Goal: Find specific page/section: Find specific page/section

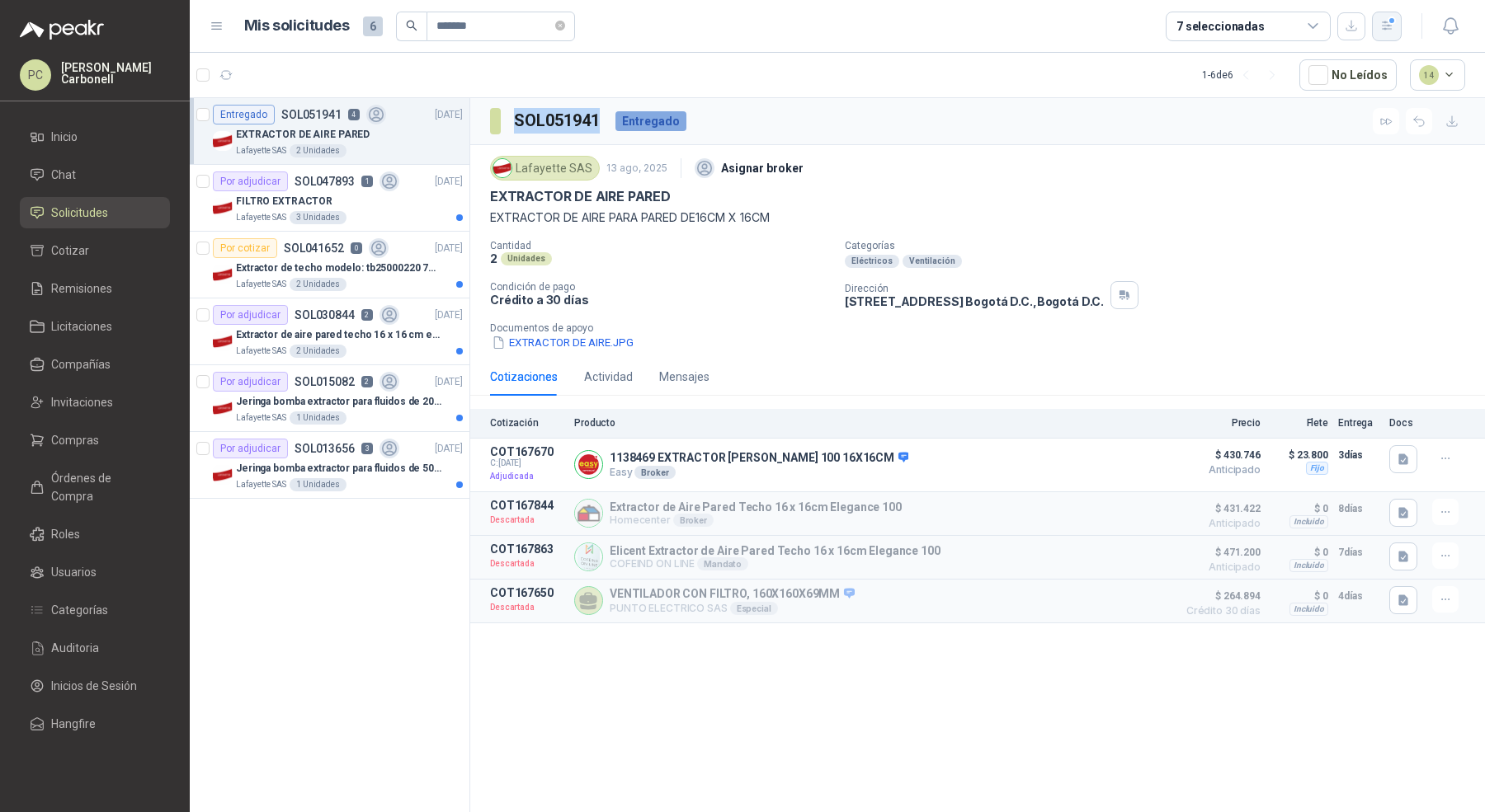
click at [1387, 20] on div "button" at bounding box center [1387, 26] width 14 height 14
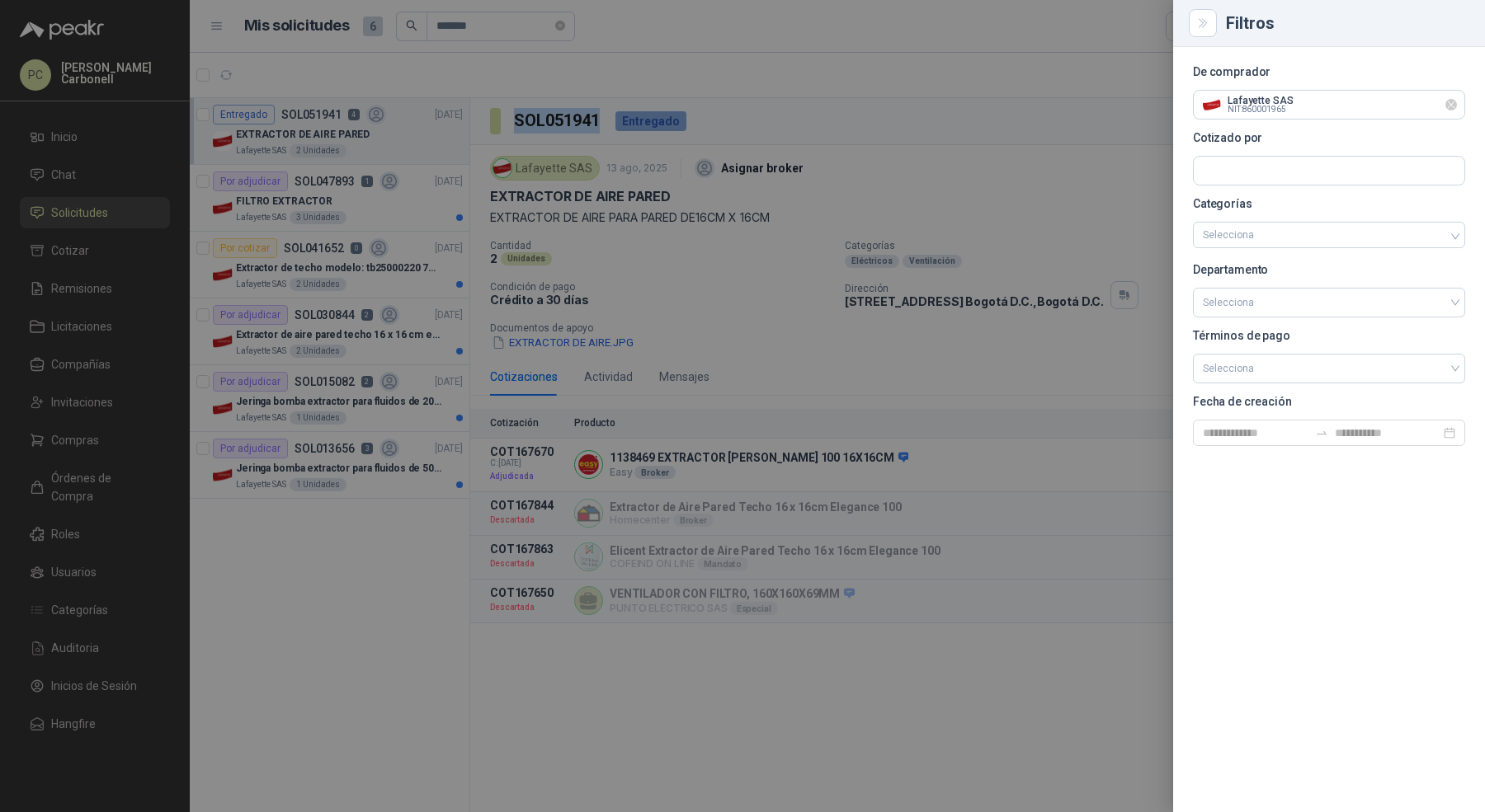
click at [1458, 106] on icon "Limpiar" at bounding box center [1452, 106] width 14 height 14
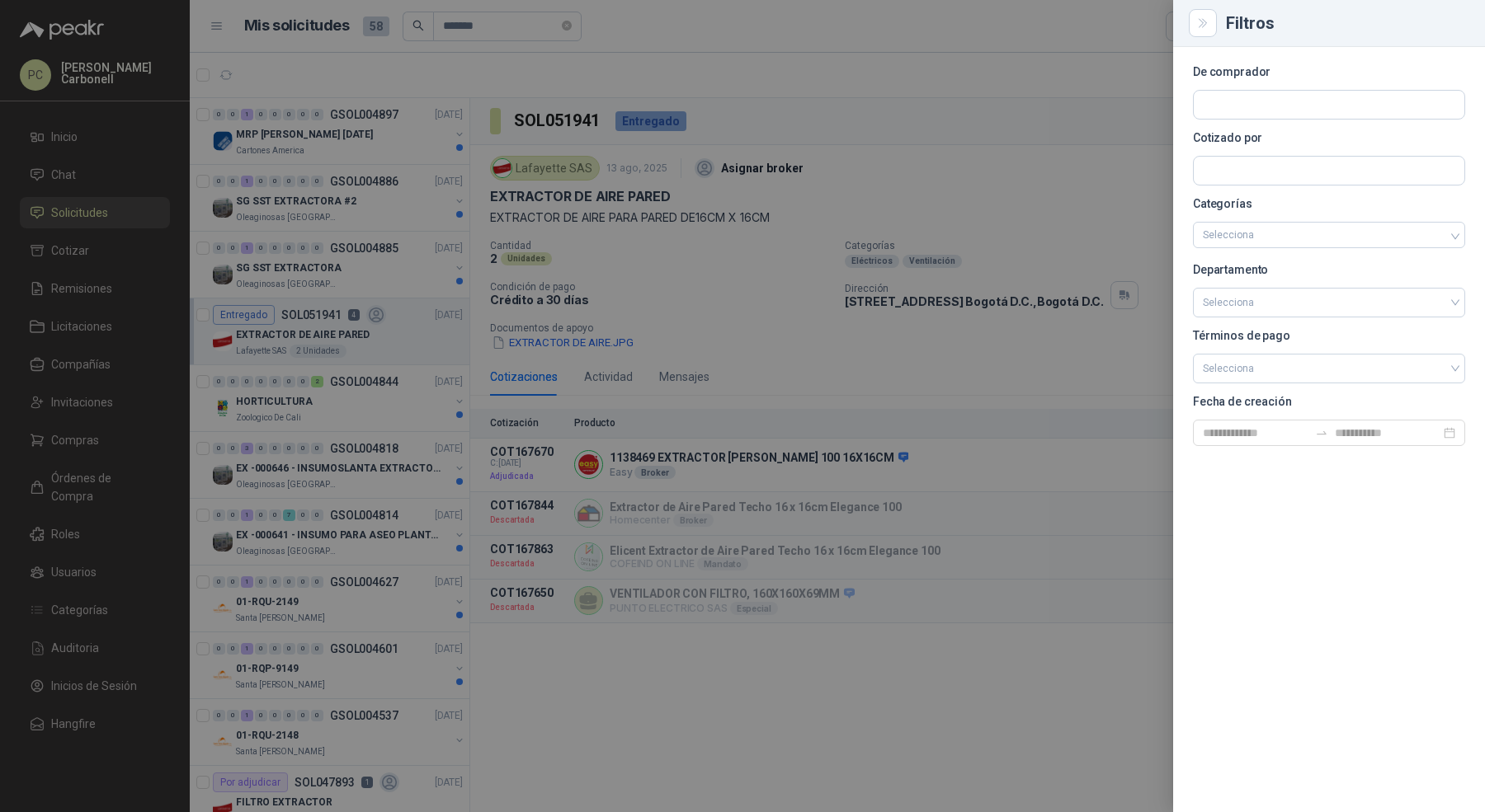
click at [408, 267] on div at bounding box center [742, 406] width 1485 height 812
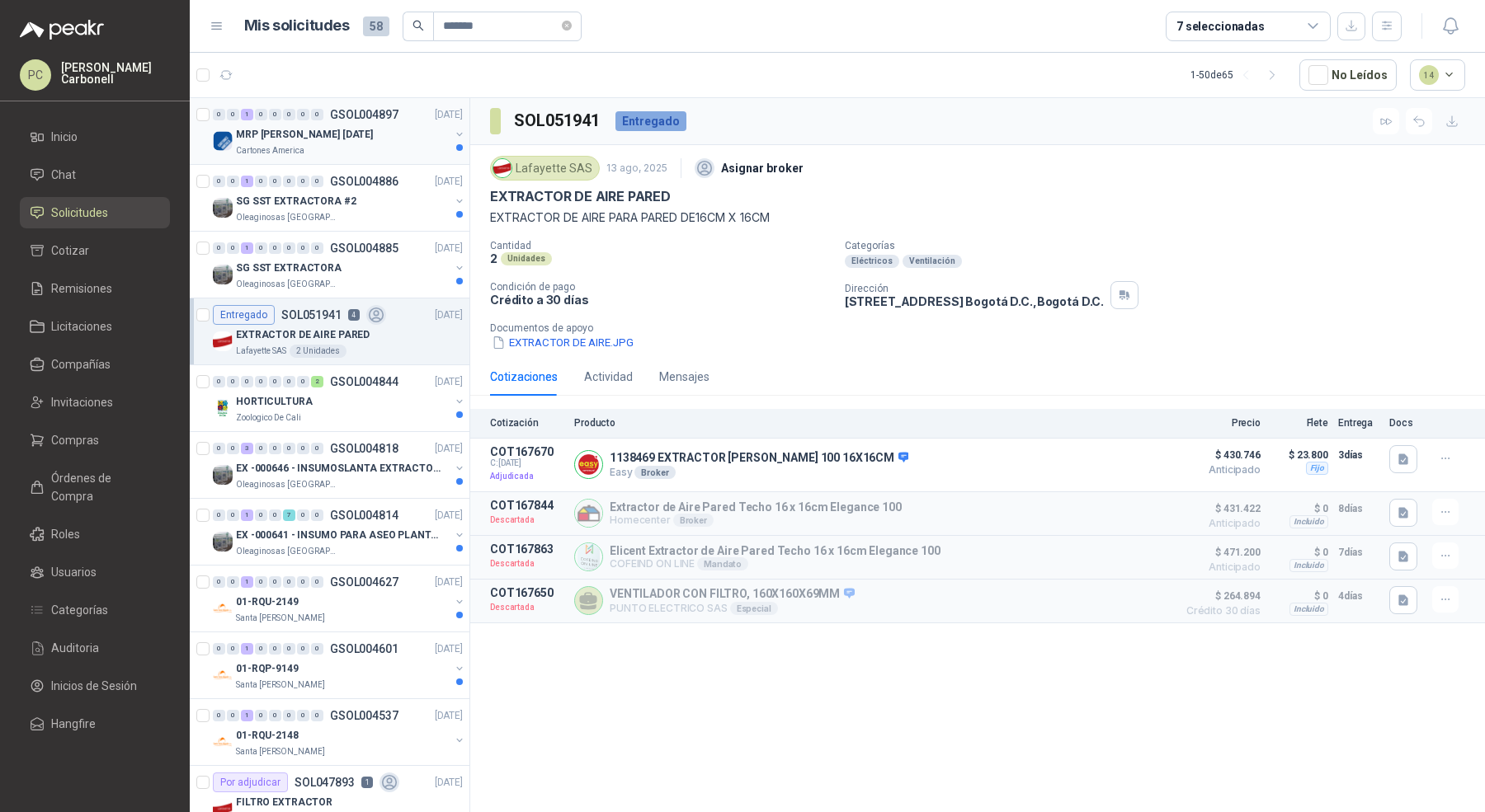
click at [376, 125] on div "MRP [PERSON_NAME] [DATE]" at bounding box center [342, 134] width 214 height 20
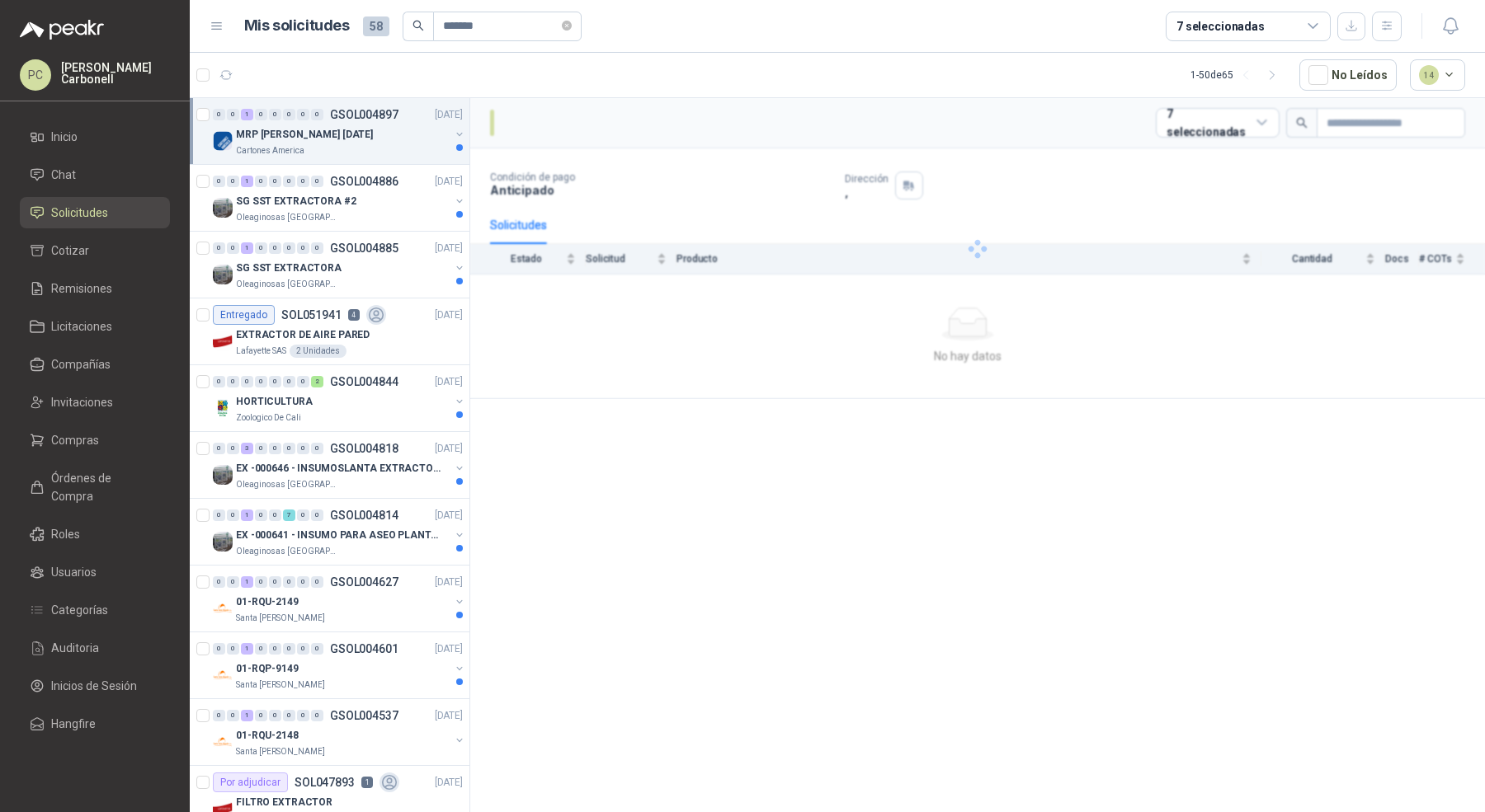
click at [376, 126] on div "MRP [PERSON_NAME] [DATE]" at bounding box center [342, 134] width 214 height 20
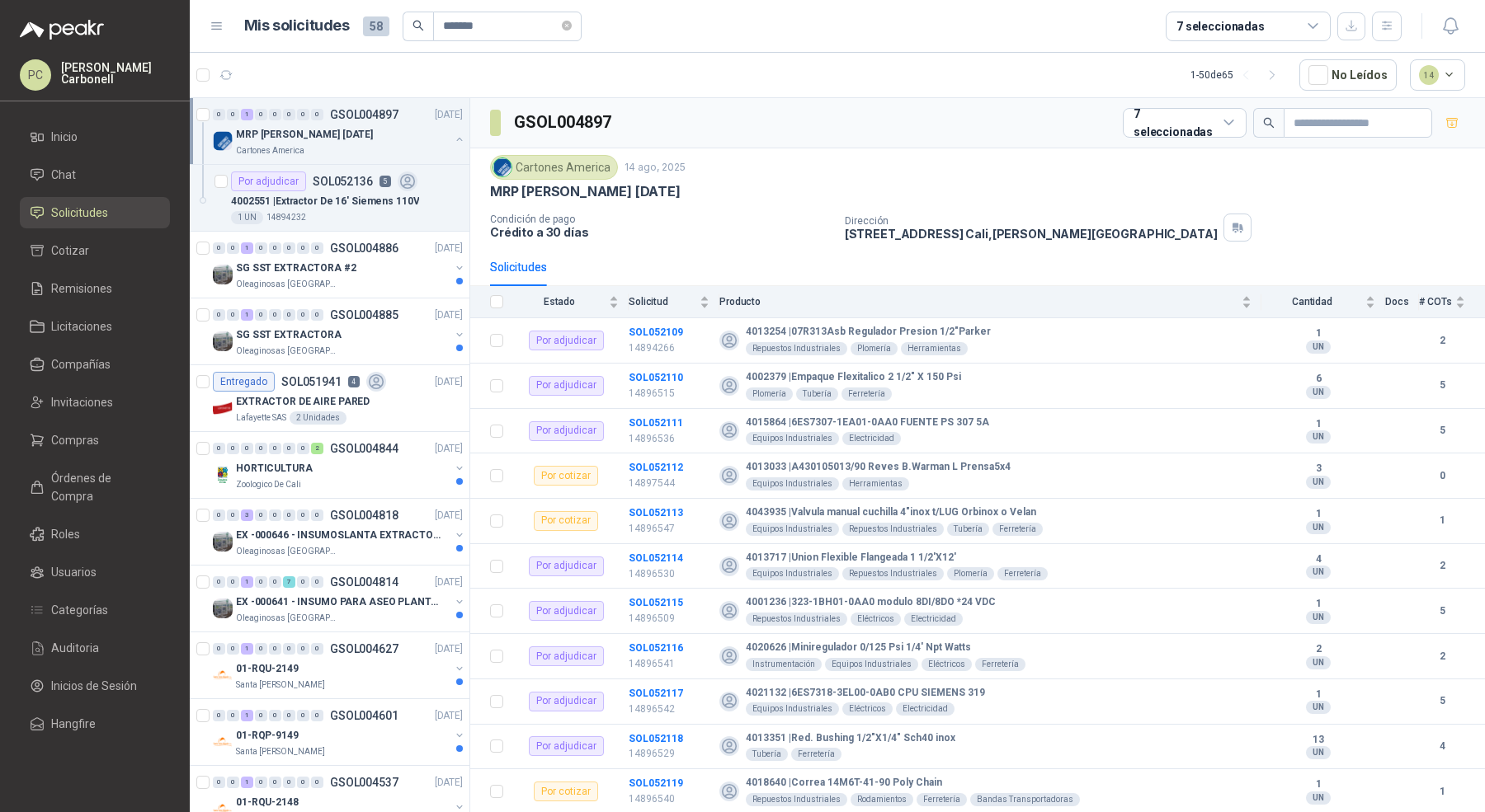
click at [336, 129] on p "MRP [PERSON_NAME] [DATE]" at bounding box center [304, 135] width 137 height 16
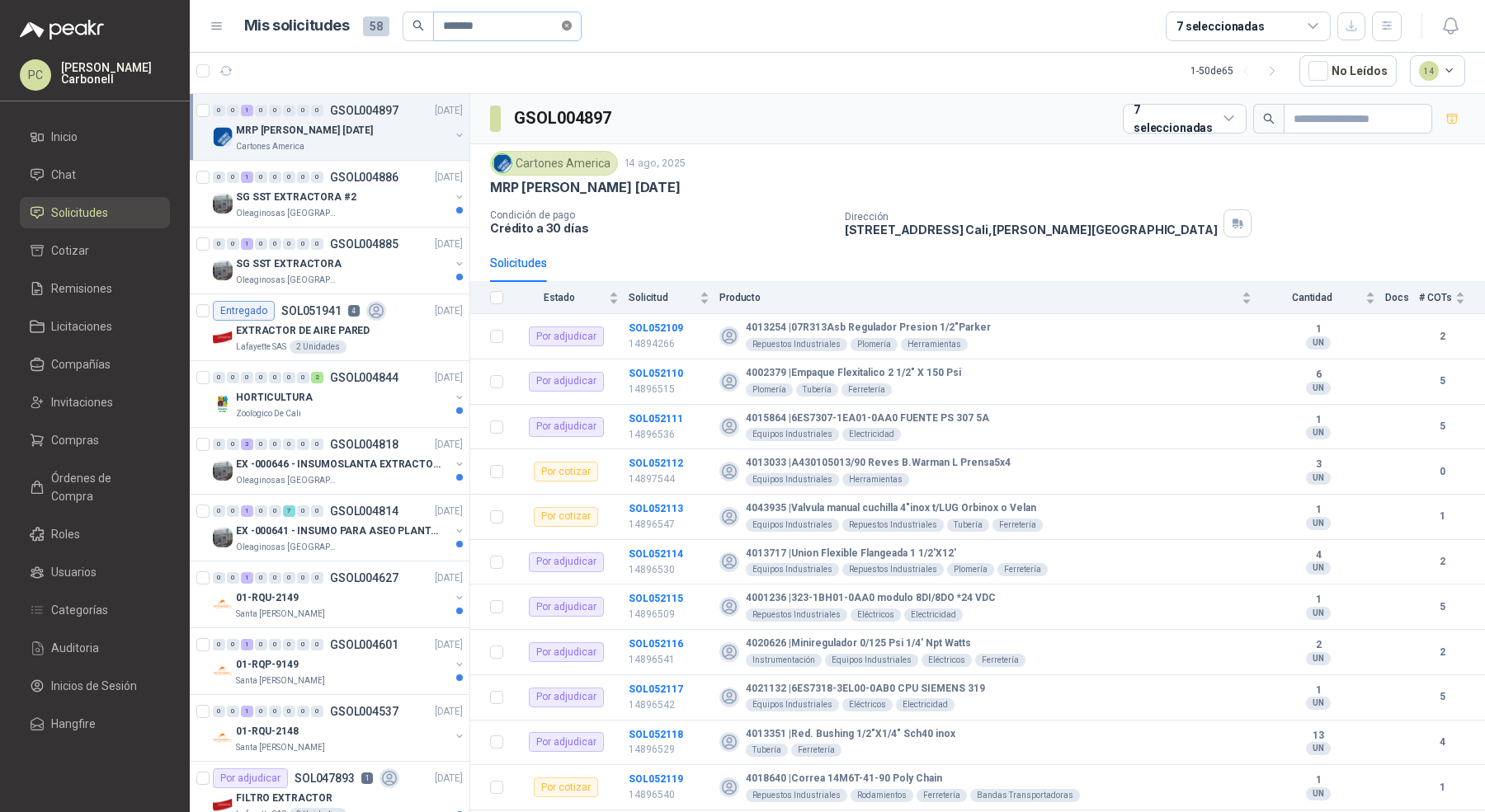
click at [570, 25] on icon "close-circle" at bounding box center [566, 25] width 10 height 10
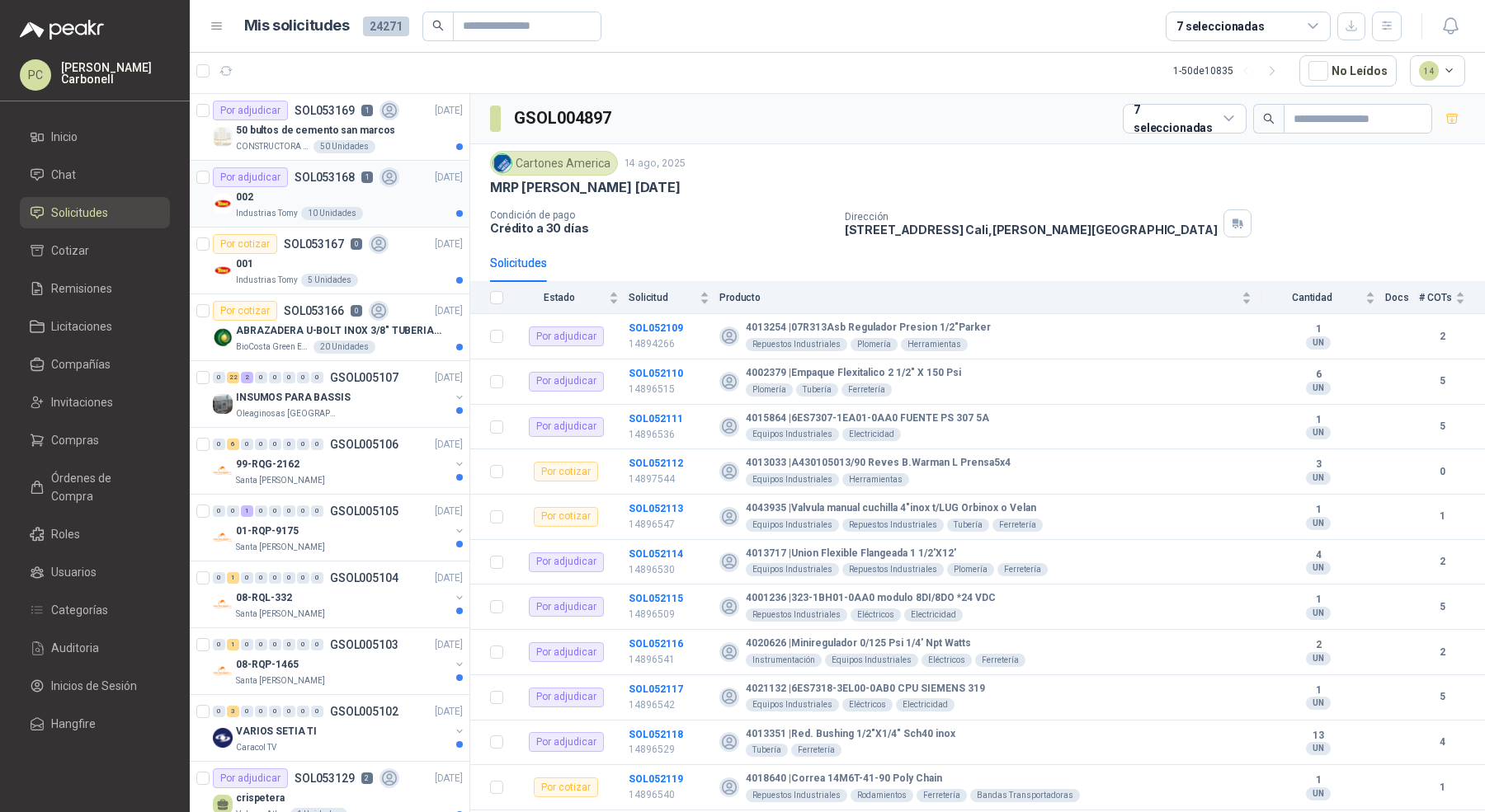
click at [401, 198] on div "002" at bounding box center [348, 197] width 227 height 20
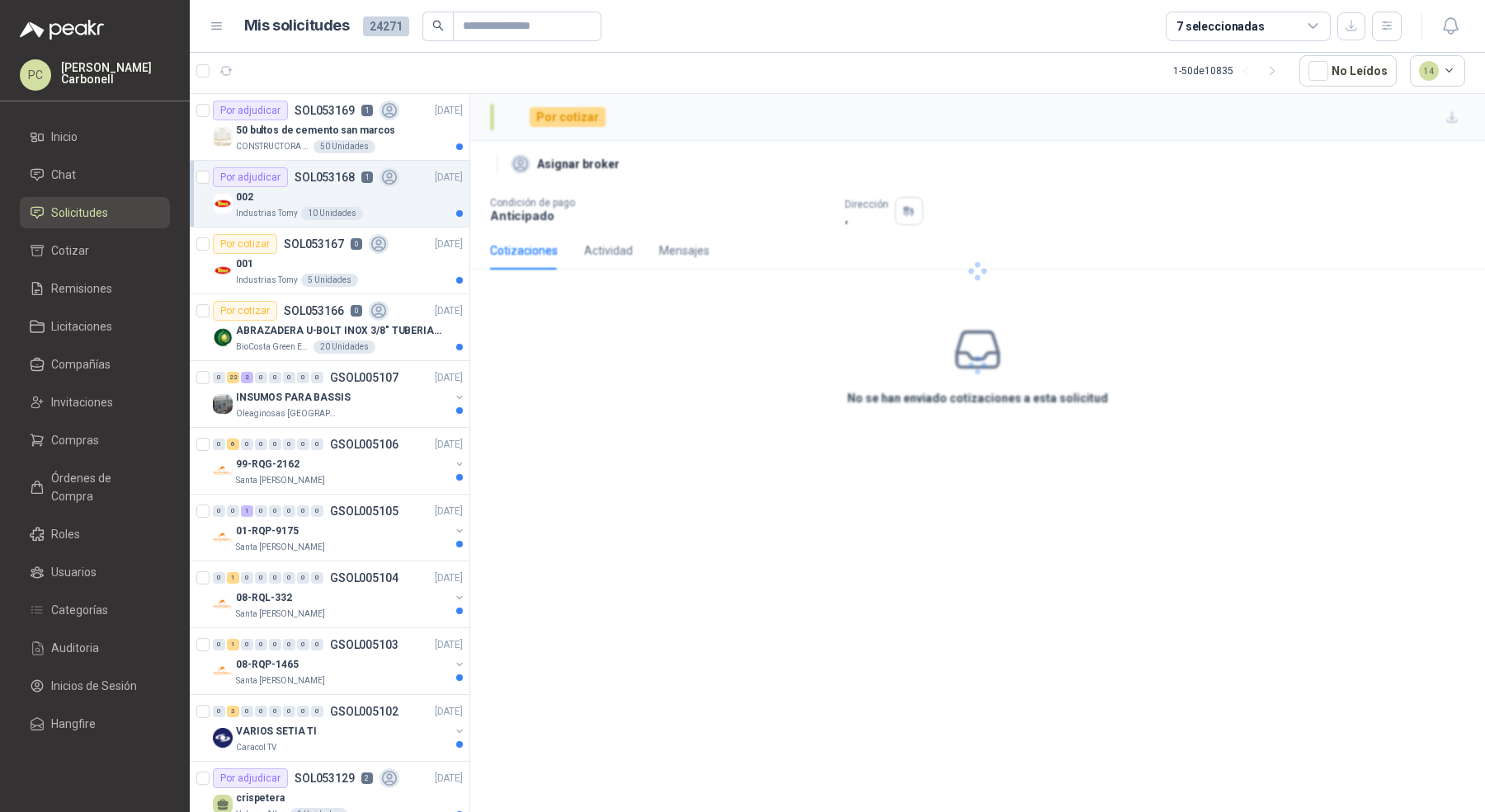
click at [401, 198] on div "002" at bounding box center [348, 197] width 227 height 20
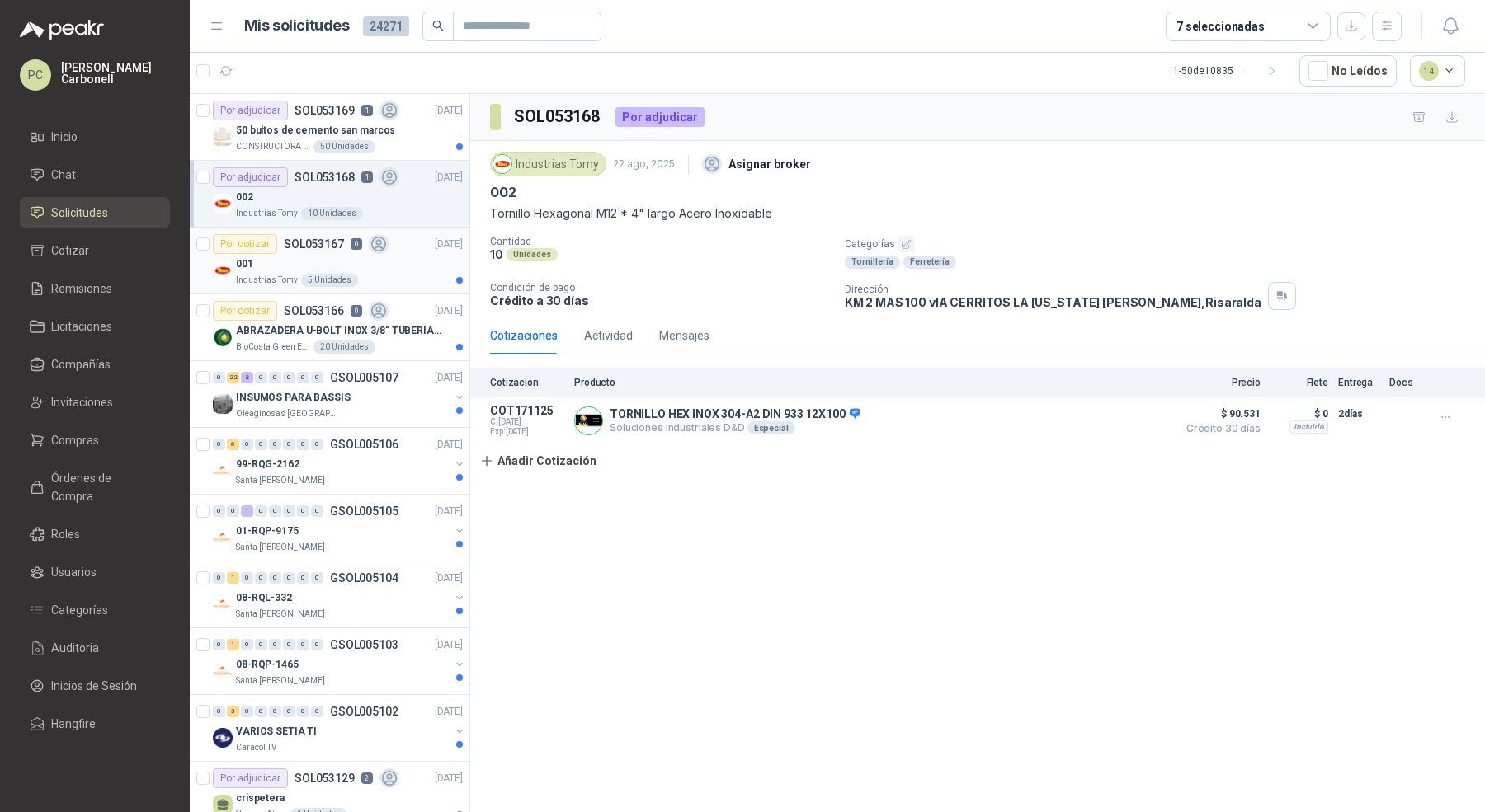
click at [409, 260] on div "001" at bounding box center [348, 264] width 227 height 20
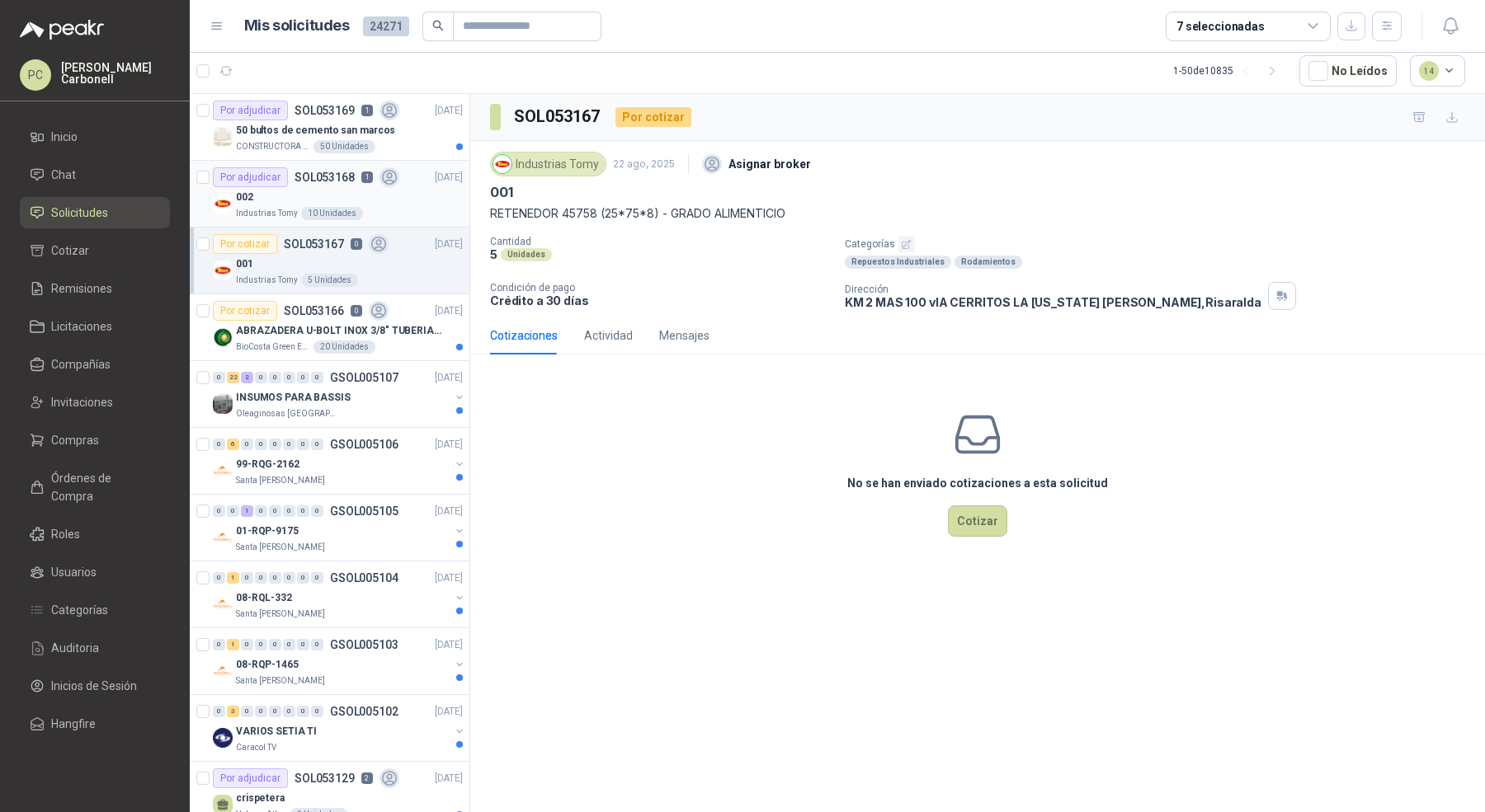
click at [407, 208] on div "Industrias Tomy 10 Unidades" at bounding box center [348, 213] width 227 height 13
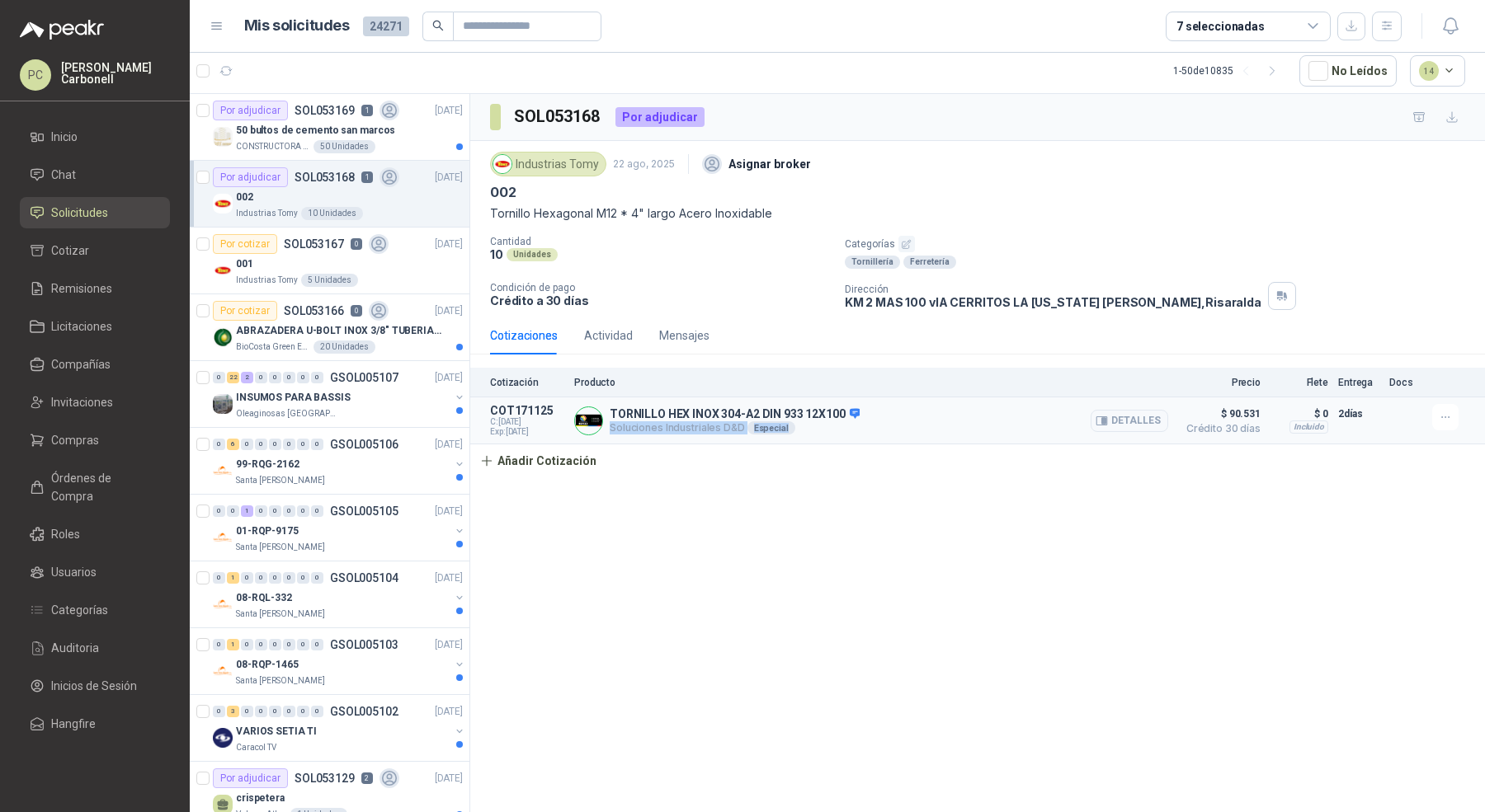
drag, startPoint x: 612, startPoint y: 423, endPoint x: 800, endPoint y: 427, distance: 188.0
click at [800, 428] on p "Soluciones Industriales D&D Especial" at bounding box center [734, 428] width 250 height 13
click at [751, 460] on div "Cotización Producto Precio [PERSON_NAME] Entrega Docs COT171125 C: [DATE] Exp: …" at bounding box center [977, 423] width 1015 height 110
drag, startPoint x: 612, startPoint y: 424, endPoint x: 785, endPoint y: 417, distance: 173.1
click at [783, 425] on p "Soluciones Industriales D&D Especial" at bounding box center [734, 428] width 250 height 13
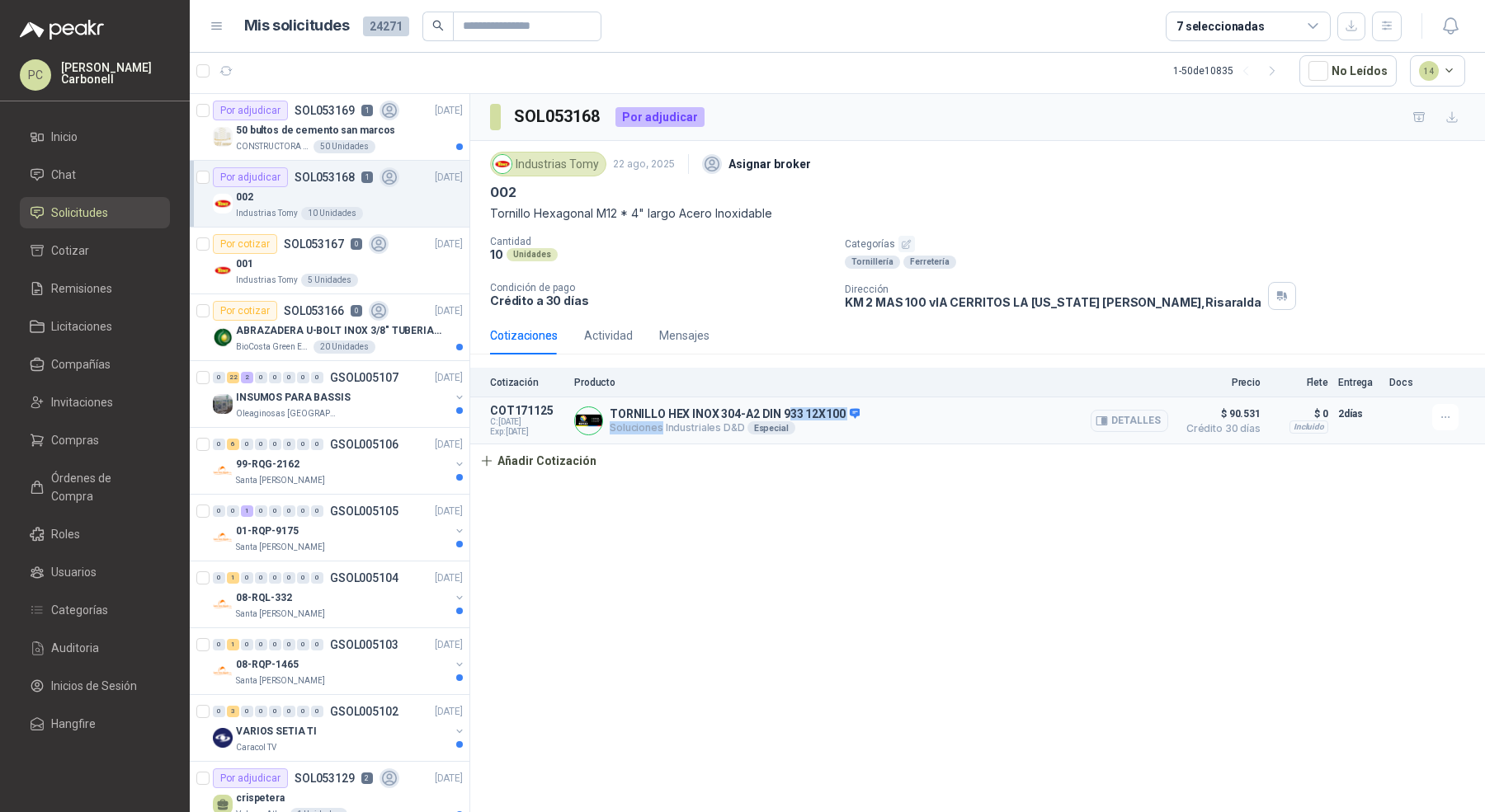
drag, startPoint x: 785, startPoint y: 417, endPoint x: 659, endPoint y: 425, distance: 126.3
click at [658, 426] on div "TORNILLO HEX INOX 304-A2 DIN 933 12X100 Soluciones Industriales D&D Especial De…" at bounding box center [734, 421] width 250 height 28
click at [659, 425] on p "Soluciones Industriales D&D Especial" at bounding box center [734, 428] width 250 height 13
click at [612, 425] on p "Soluciones Industriales D&D Especial" at bounding box center [734, 428] width 250 height 13
drag, startPoint x: 611, startPoint y: 425, endPoint x: 794, endPoint y: 434, distance: 183.2
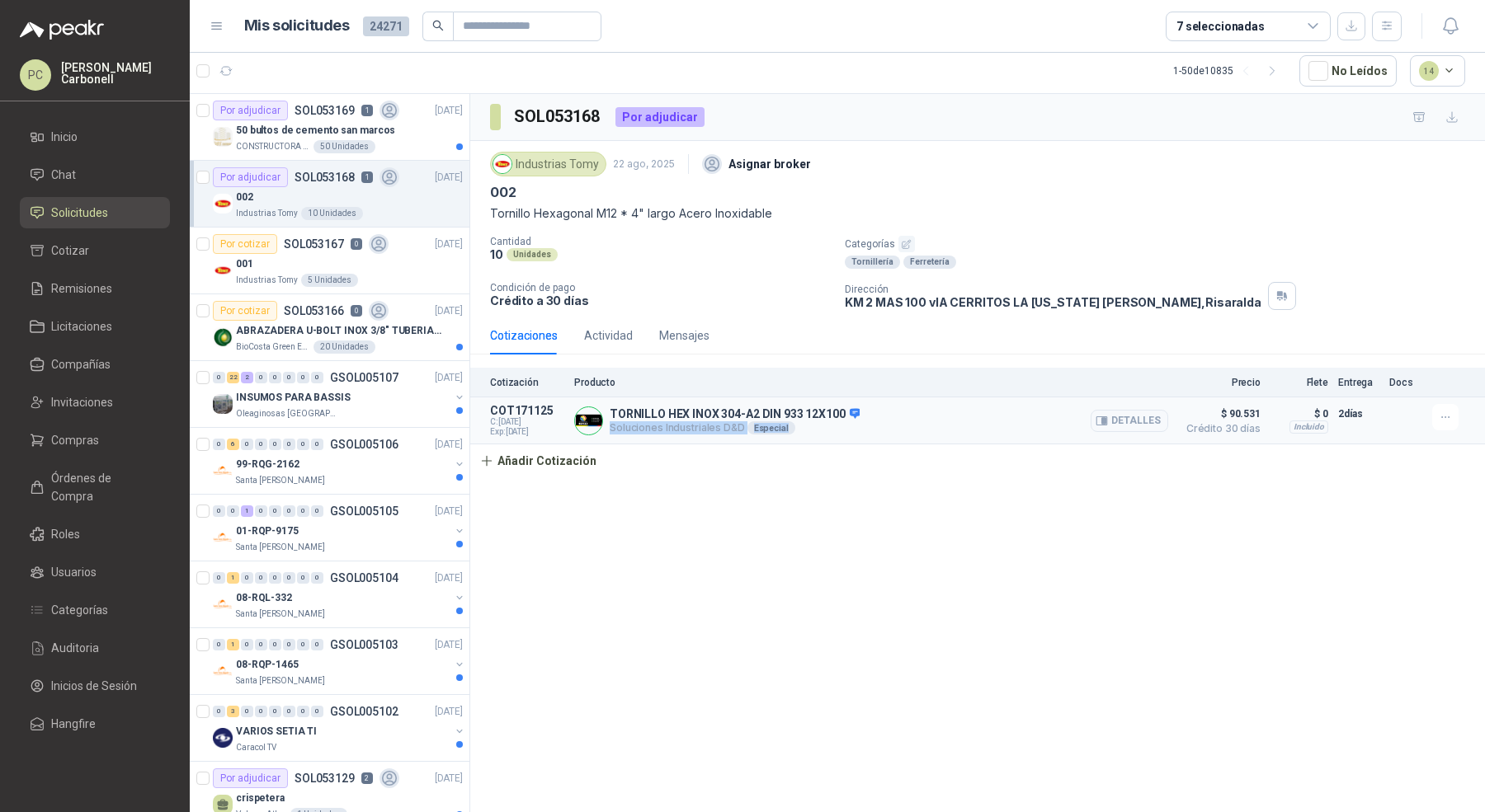
click at [794, 434] on div "TORNILLO HEX INOX 304-A2 DIN 933 12X100 Soluciones Industriales D&D Especial De…" at bounding box center [871, 420] width 594 height 33
click at [716, 433] on div "TORNILLO HEX INOX 304-A2 DIN 933 12X100 Soluciones Industriales D&D Especial De…" at bounding box center [871, 420] width 594 height 33
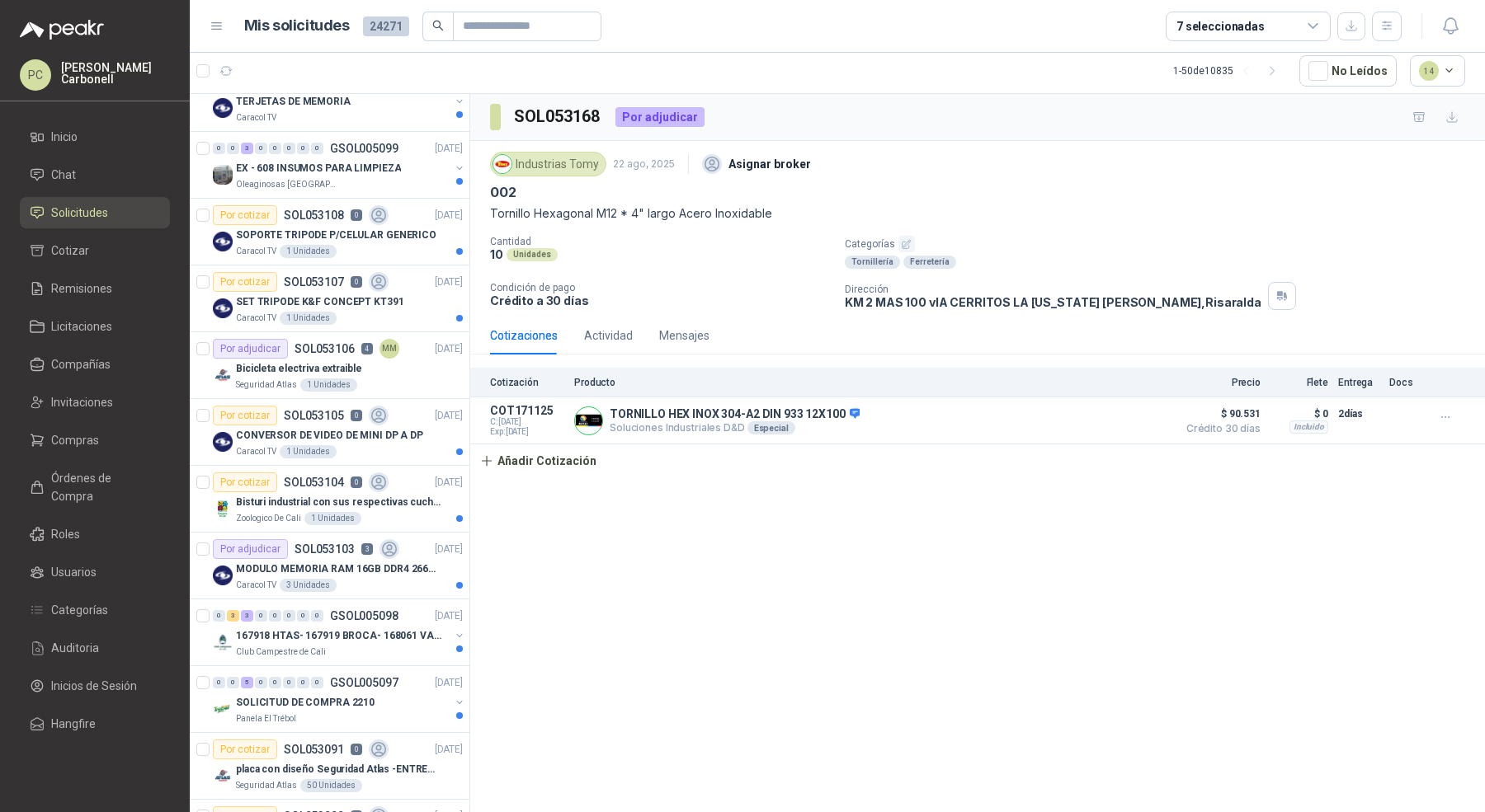
scroll to position [1365, 0]
click at [402, 365] on div "Bicicleta electriva extraible" at bounding box center [348, 368] width 227 height 20
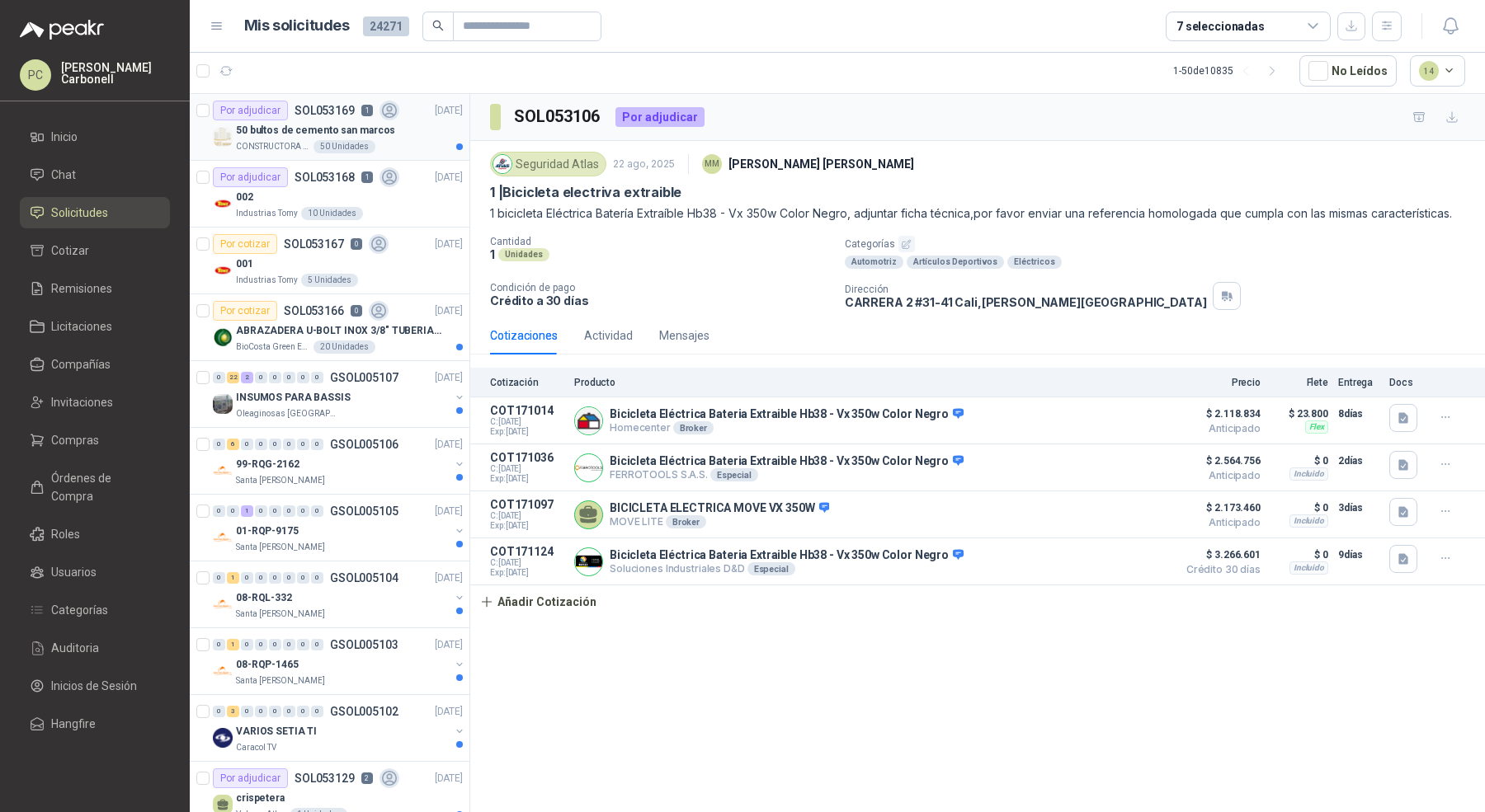
click at [417, 124] on div "50 bultos de cemento san marcos" at bounding box center [348, 130] width 227 height 20
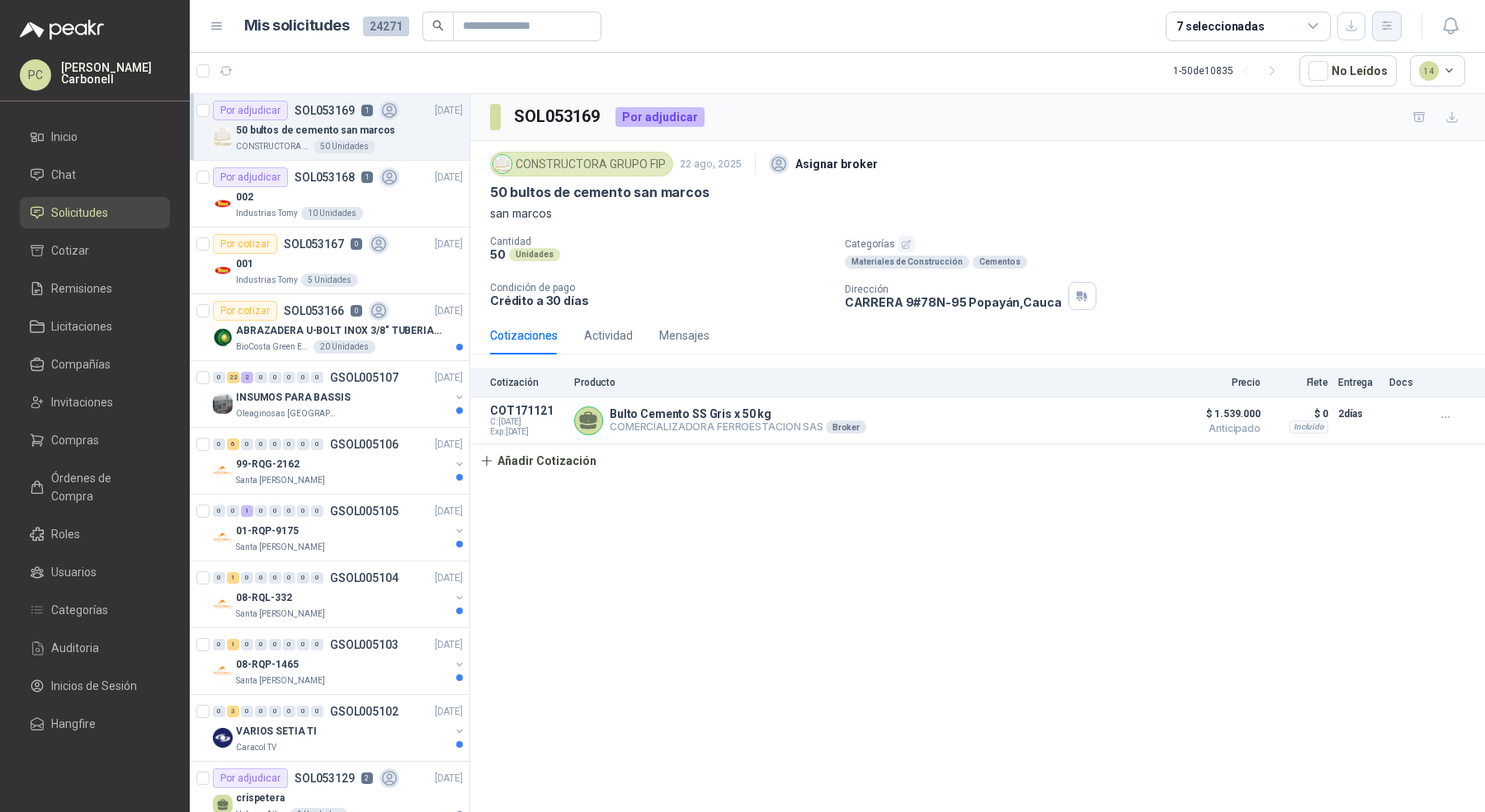
click at [1392, 26] on icon "button" at bounding box center [1387, 26] width 14 height 14
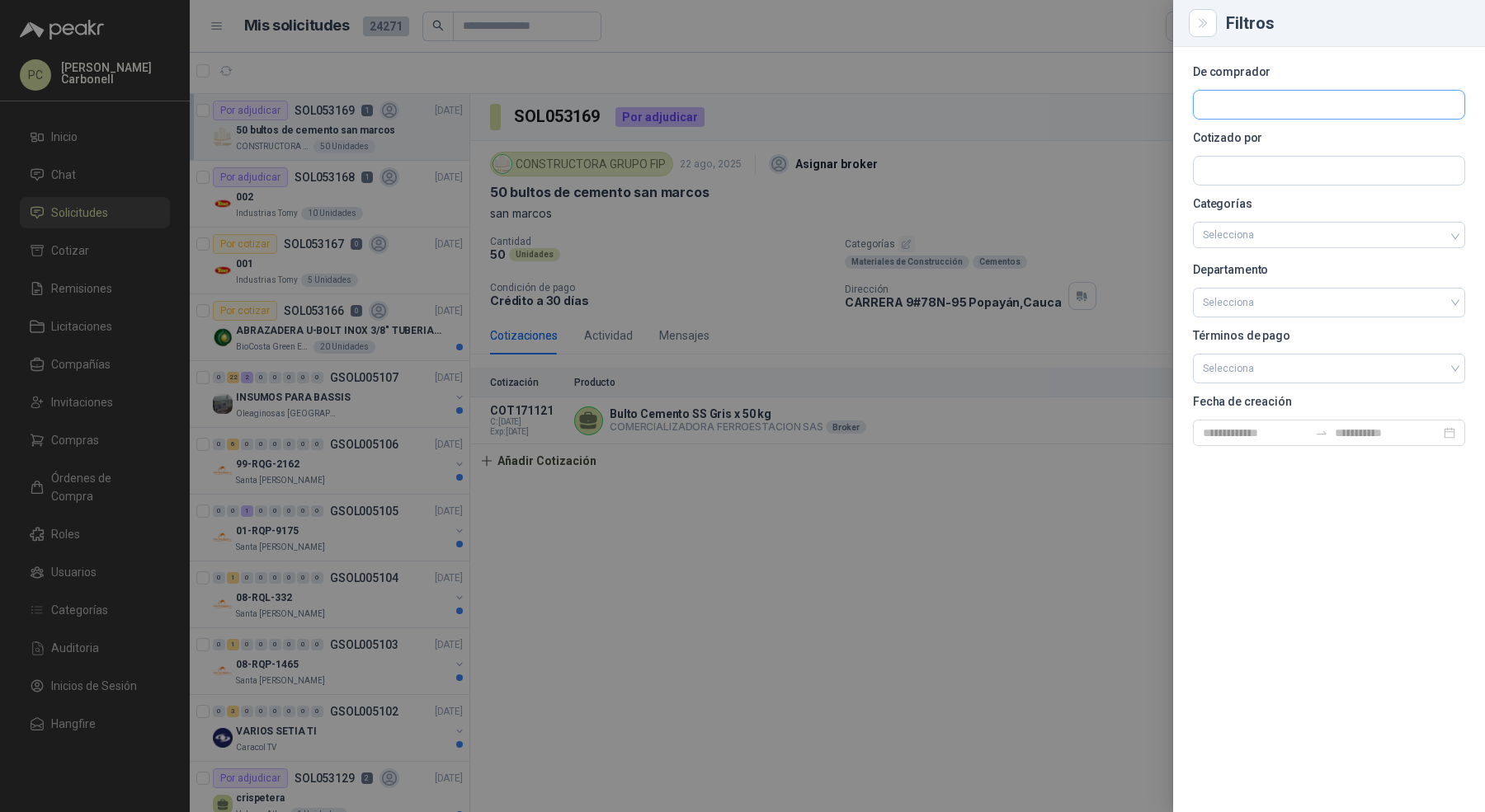
click at [1306, 107] on input "text" at bounding box center [1329, 104] width 270 height 28
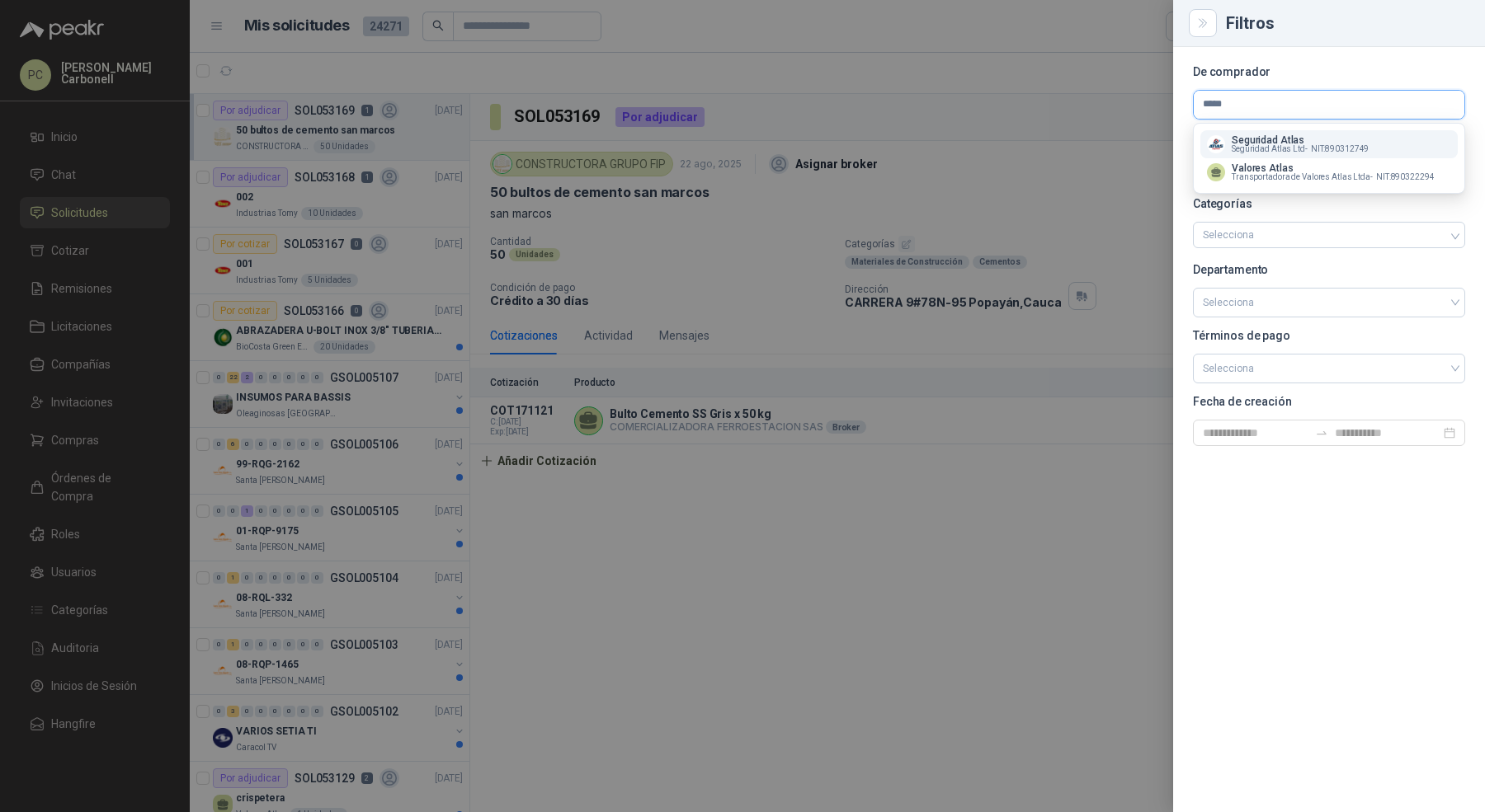
type input "*****"
click at [1285, 141] on p "Seguridad Atlas" at bounding box center [1300, 140] width 137 height 10
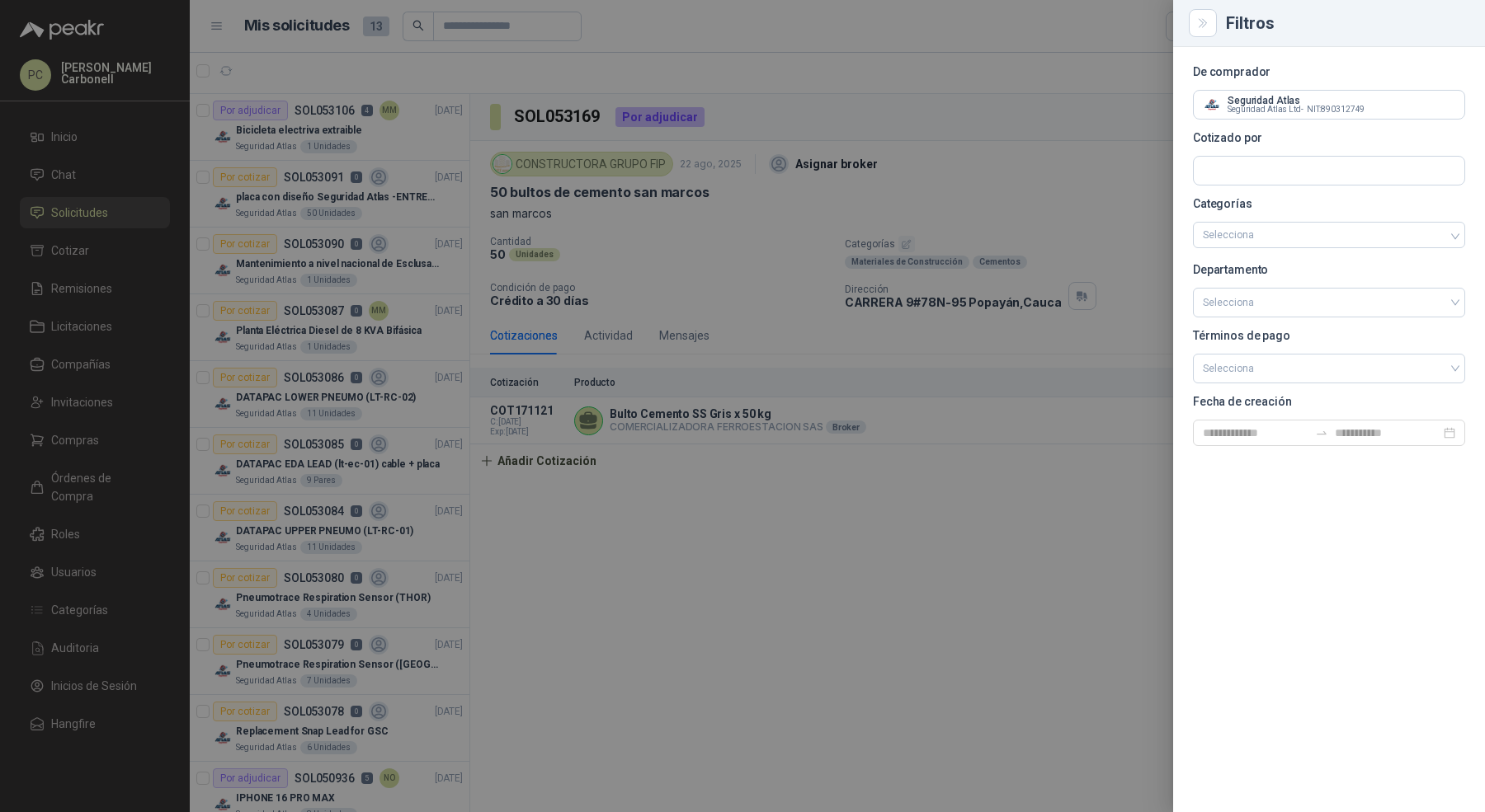
click at [413, 131] on div at bounding box center [742, 406] width 1485 height 812
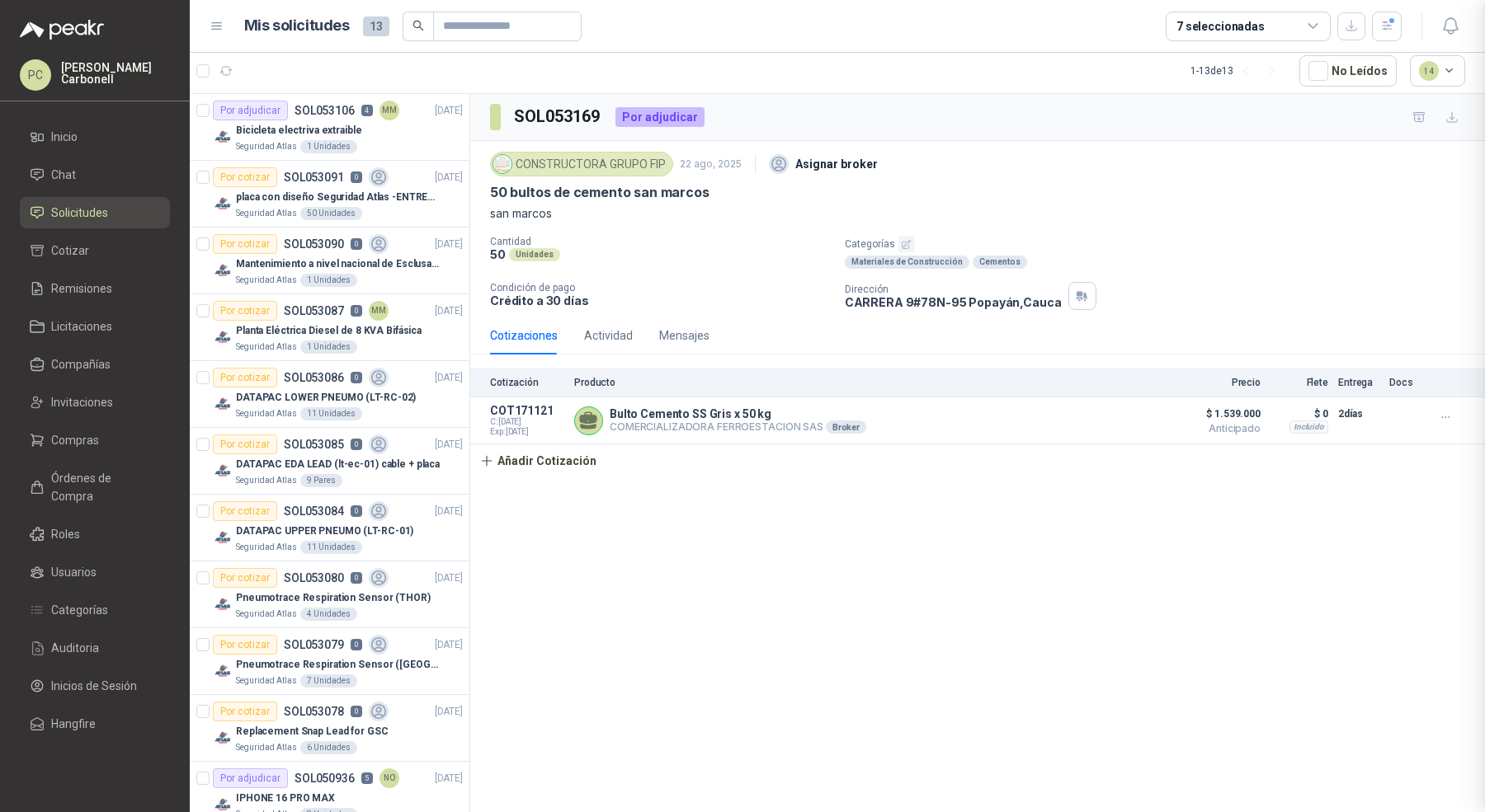
click at [406, 142] on div at bounding box center [742, 406] width 1485 height 812
click at [406, 142] on div "Seguridad Atlas 1 Unidades" at bounding box center [348, 147] width 227 height 13
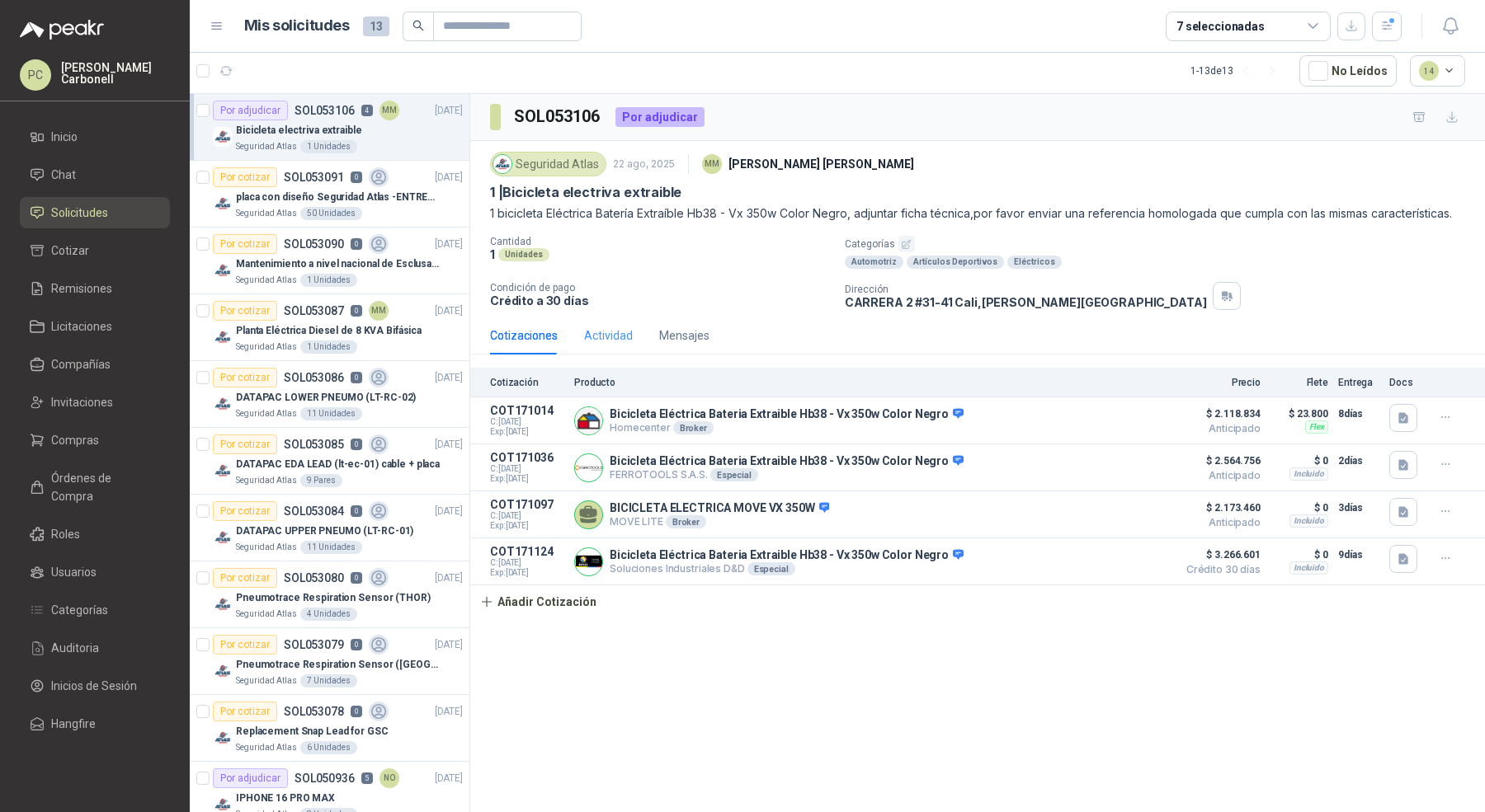
click at [619, 321] on div "Actividad" at bounding box center [608, 336] width 48 height 38
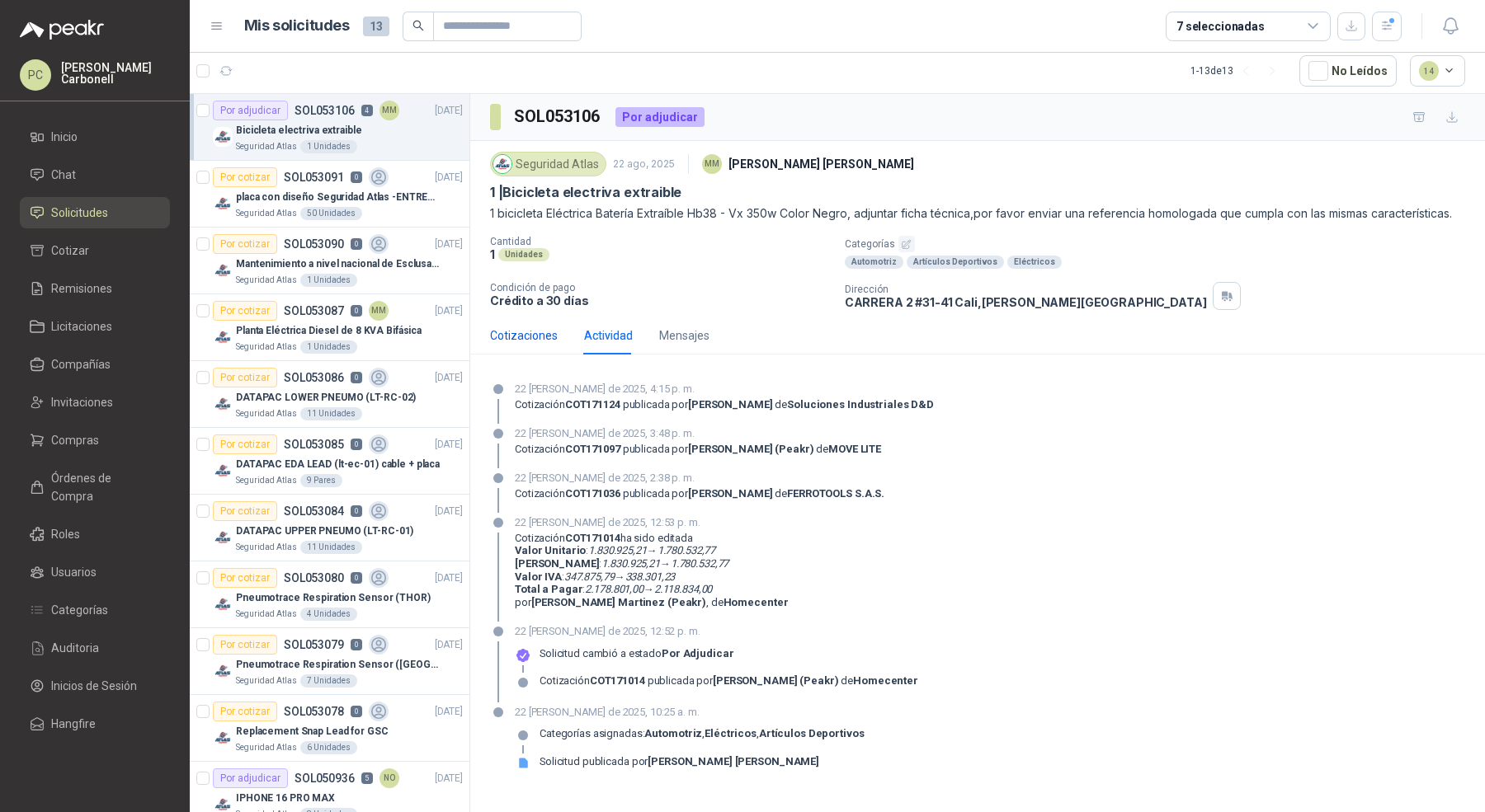
click at [528, 335] on div "Cotizaciones" at bounding box center [524, 336] width 68 height 18
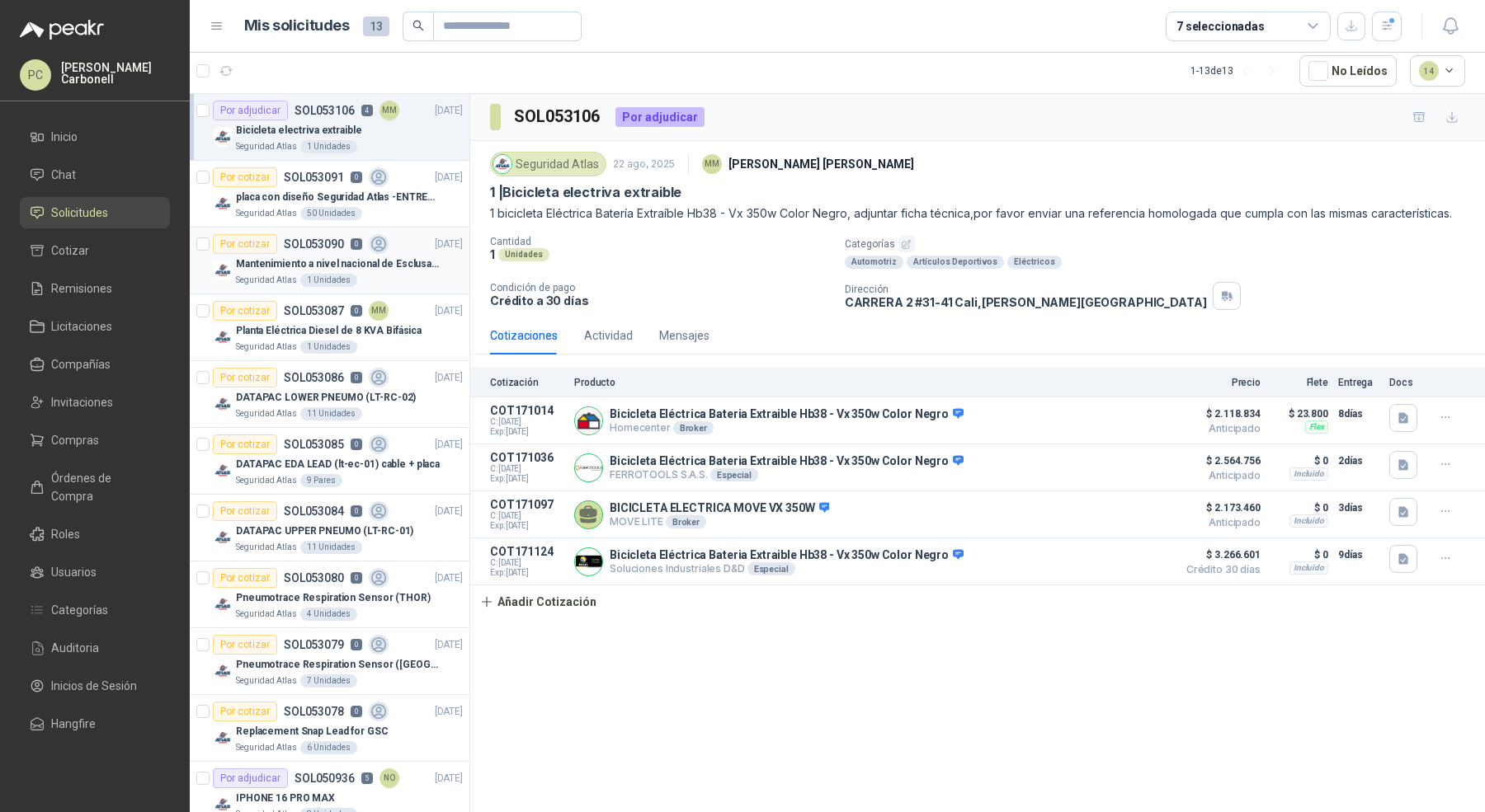
click at [414, 263] on p "Mantenimiento a nivel nacional de Esclusas de Seguridad" at bounding box center [338, 264] width 205 height 16
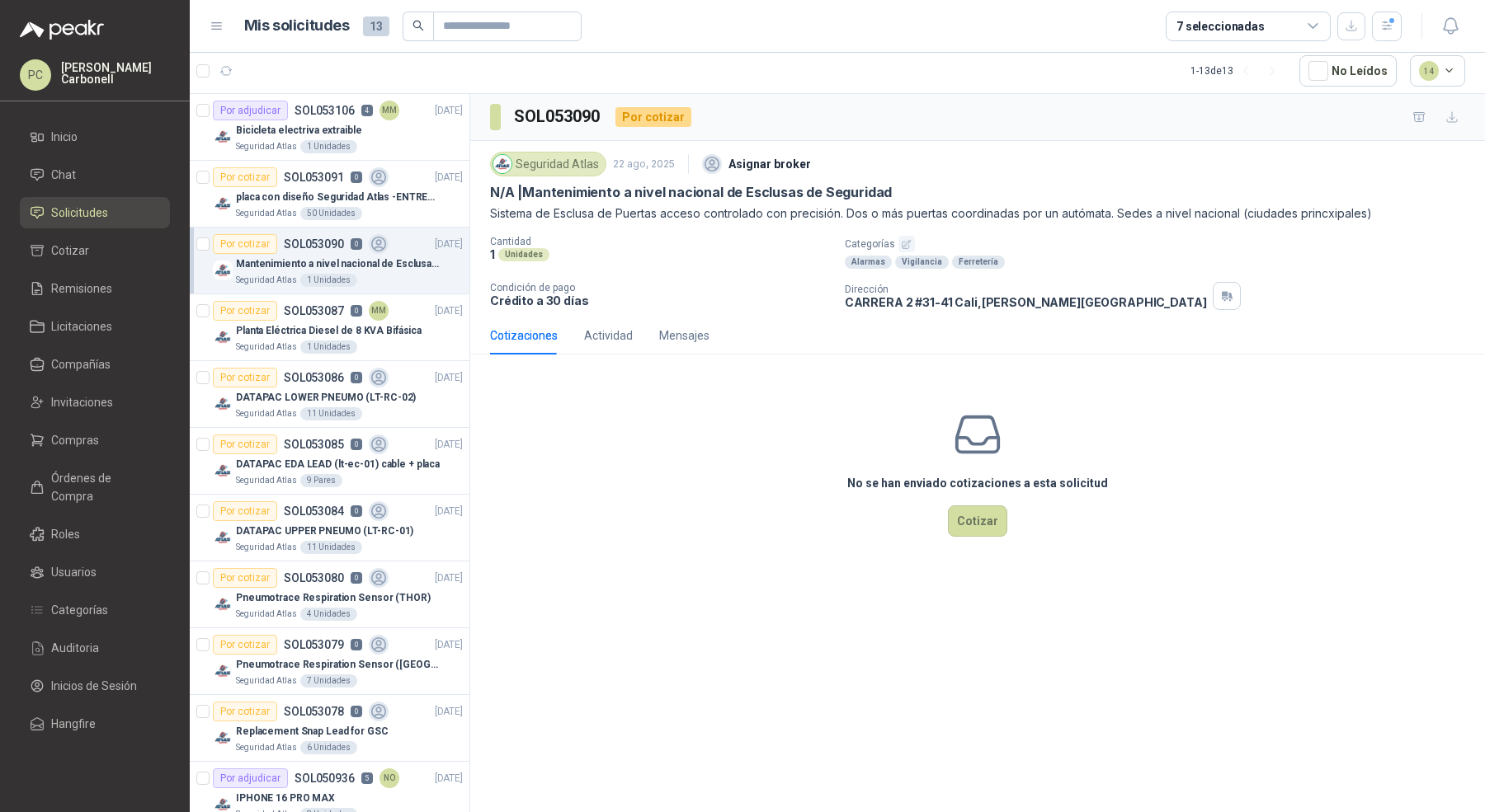
click at [413, 264] on p "Mantenimiento a nivel nacional de Esclusas de Seguridad" at bounding box center [338, 264] width 205 height 16
click at [413, 196] on p "placa con diseño Seguridad Atlas -ENTREGA en [GEOGRAPHIC_DATA]" at bounding box center [338, 198] width 205 height 16
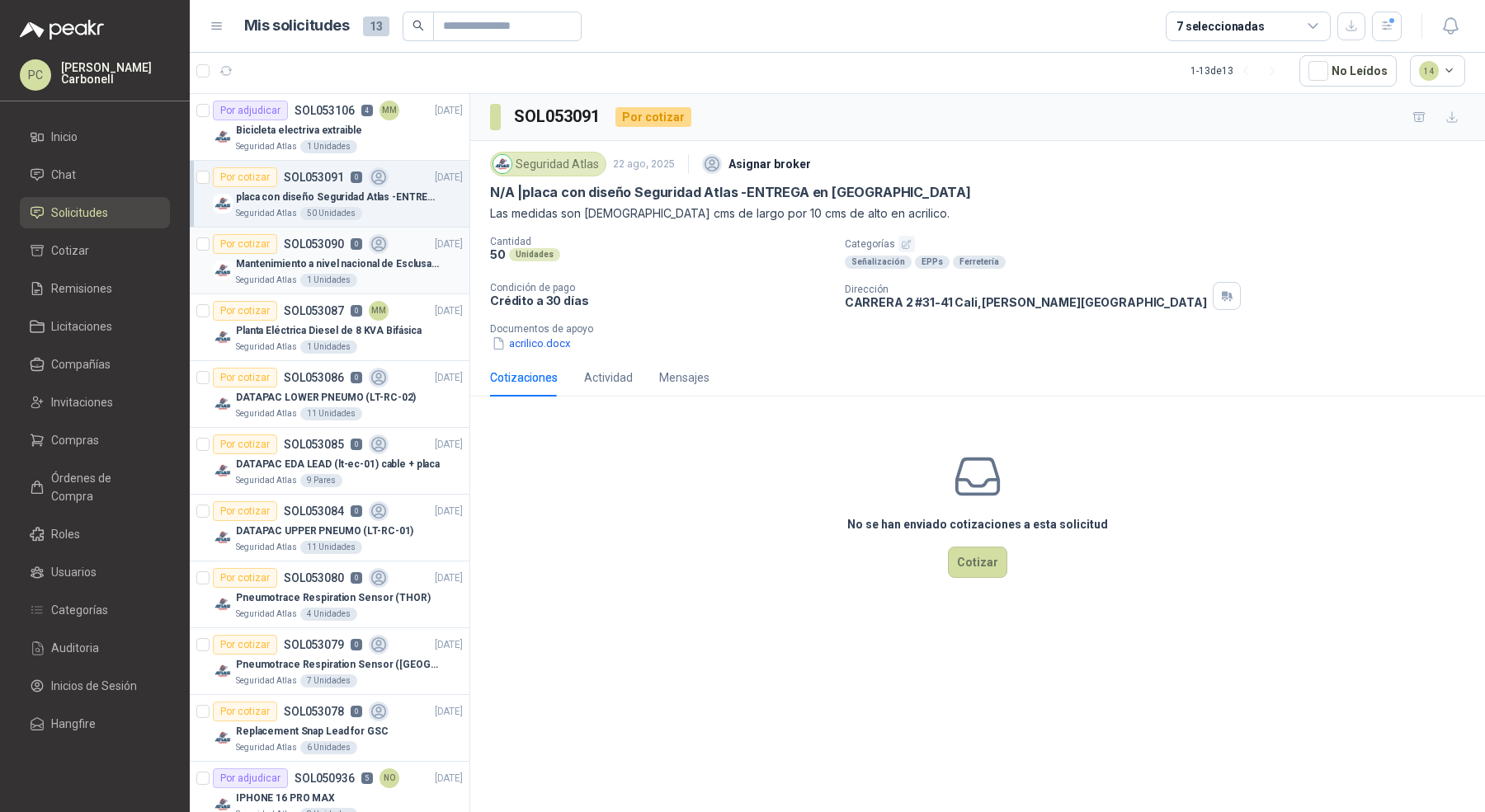
click at [394, 283] on div "Seguridad Atlas 1 Unidades" at bounding box center [348, 280] width 227 height 13
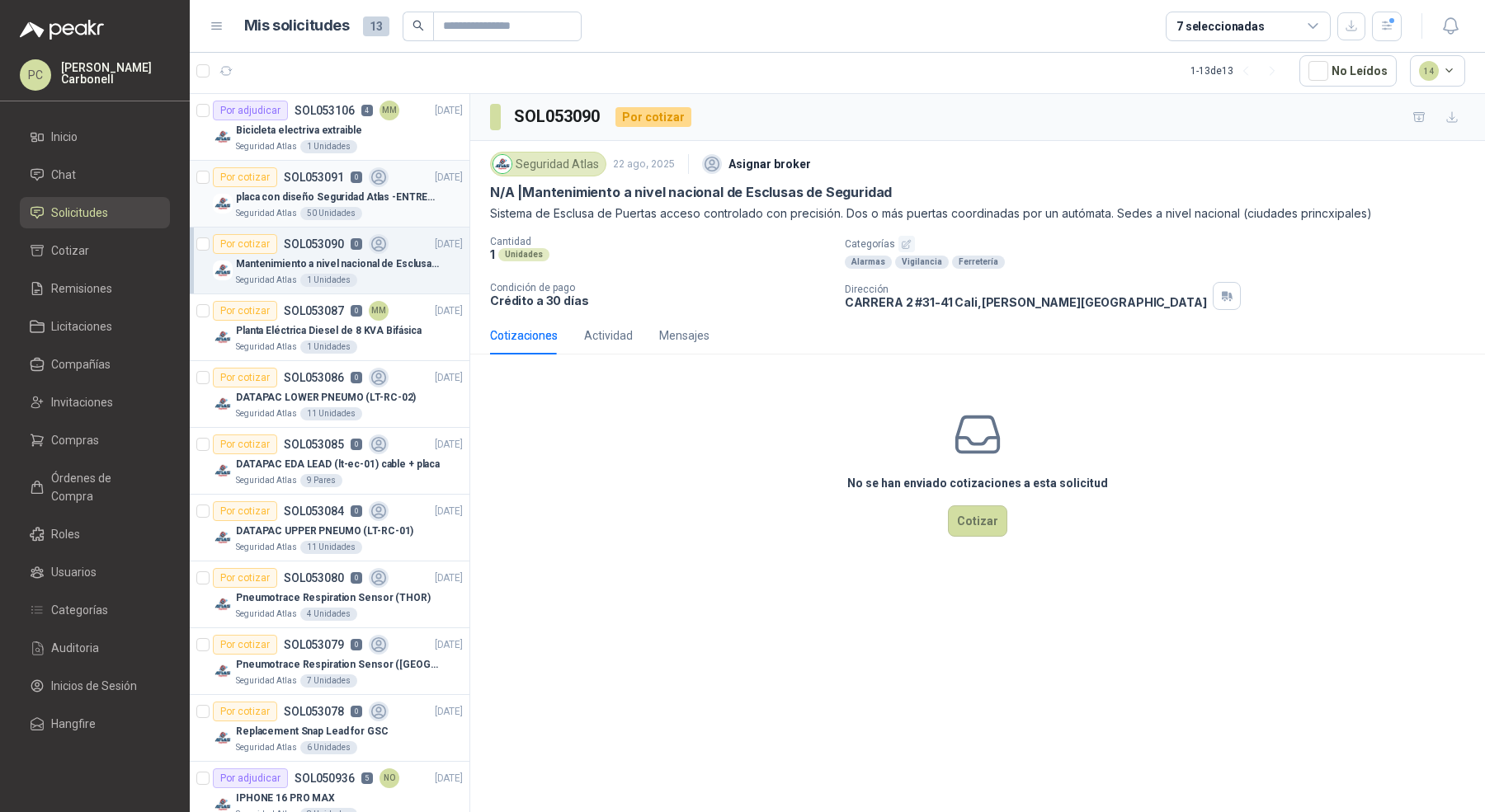
click at [386, 210] on div "Seguridad Atlas 50 Unidades" at bounding box center [348, 213] width 227 height 13
